Goal: Navigation & Orientation: Find specific page/section

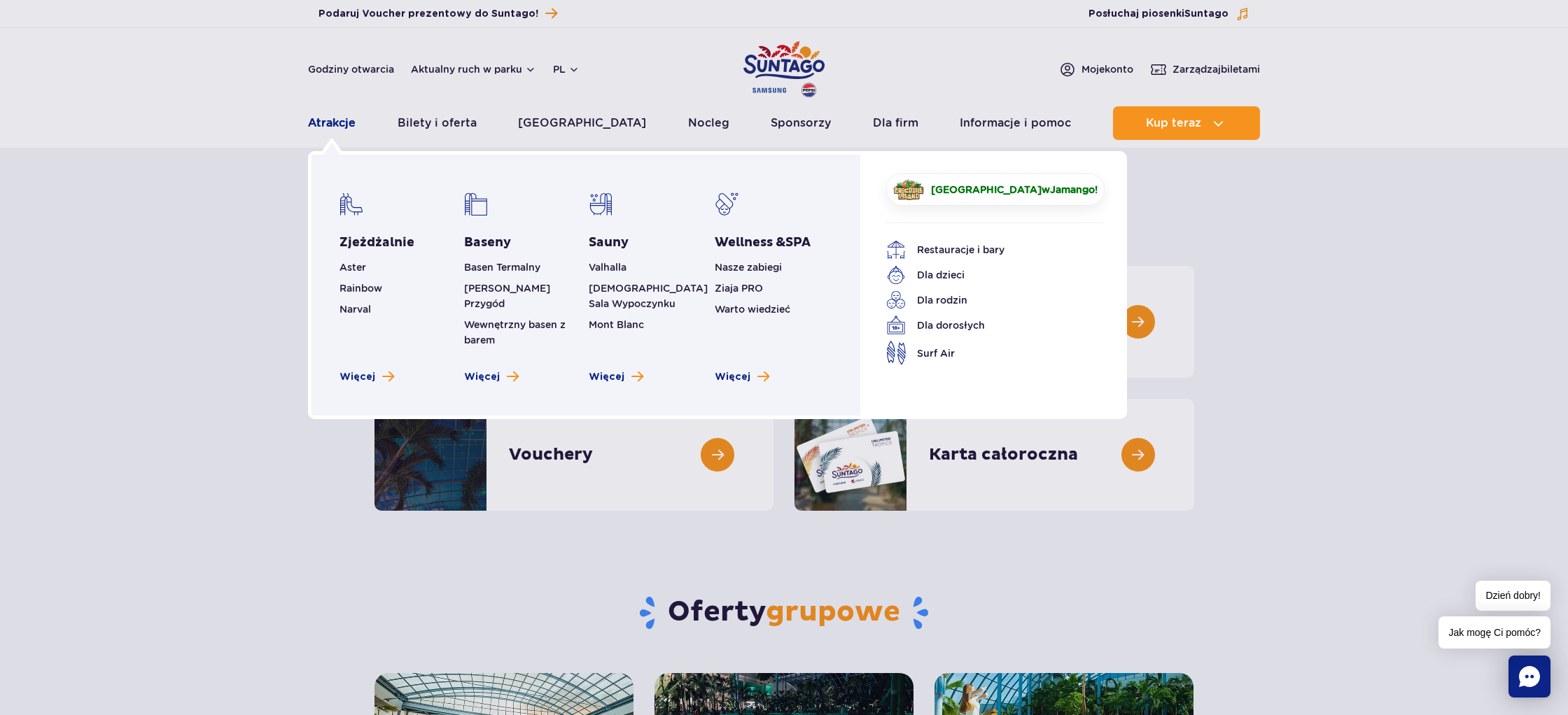
click at [335, 126] on link "Atrakcje" at bounding box center [332, 123] width 48 height 34
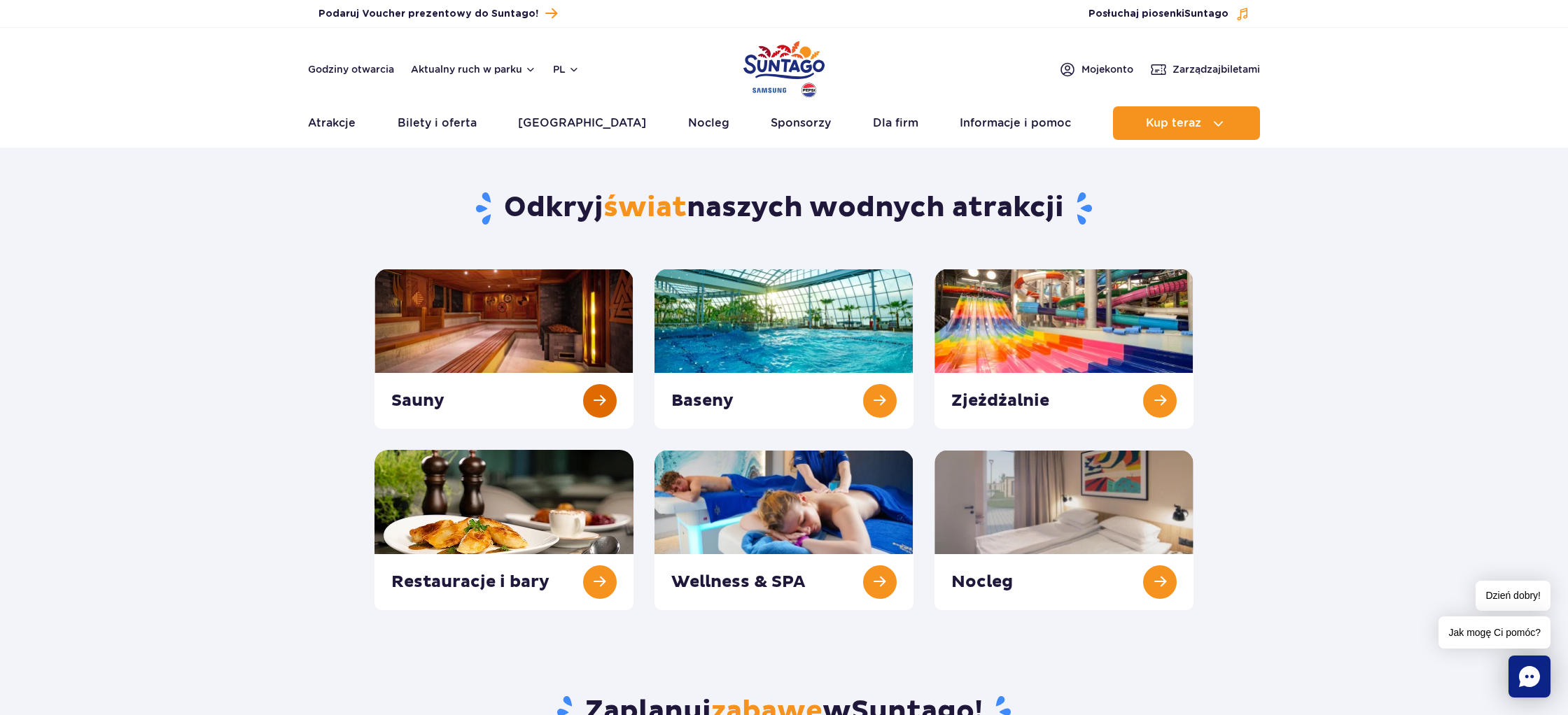
click at [497, 312] on link at bounding box center [504, 348] width 259 height 160
click at [490, 490] on link at bounding box center [504, 530] width 259 height 160
click at [474, 66] on button "Aktualny ruch w parku" at bounding box center [473, 69] width 126 height 12
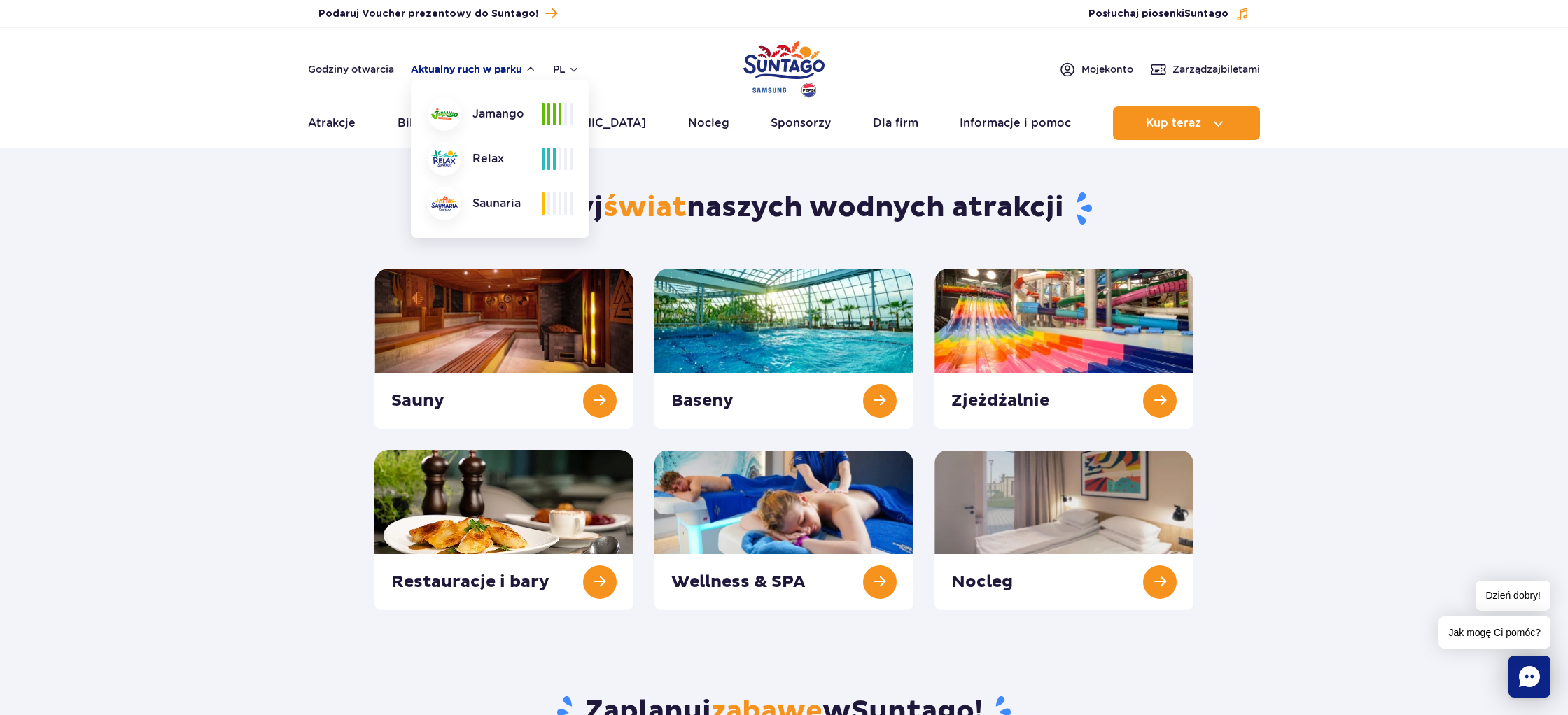
click at [474, 66] on button "Aktualny ruch w parku" at bounding box center [473, 69] width 126 height 12
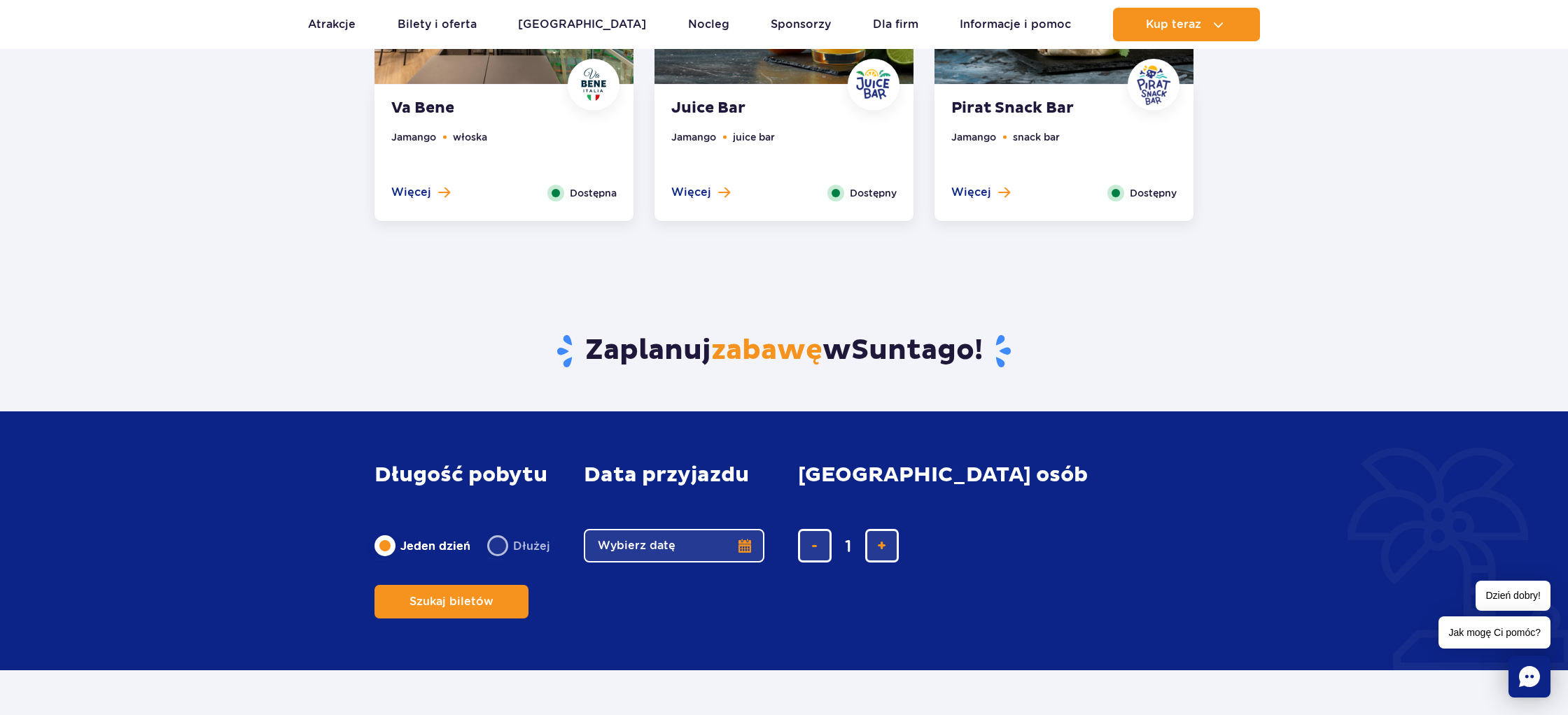
scroll to position [1307, 0]
